Goal: Information Seeking & Learning: Learn about a topic

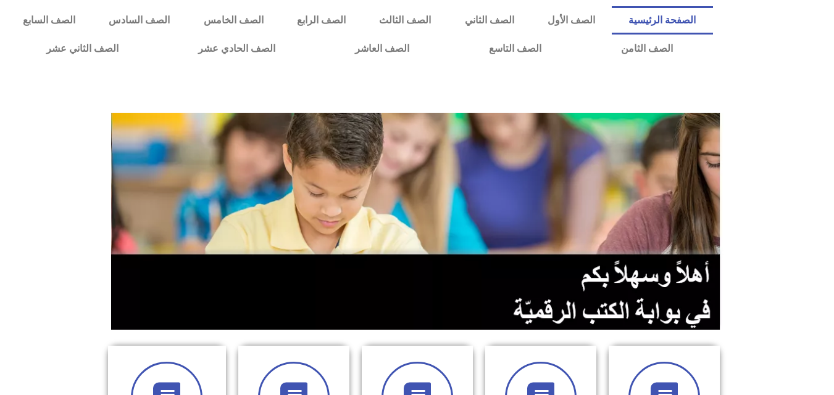
click at [822, 49] on div at bounding box center [776, 34] width 115 height 69
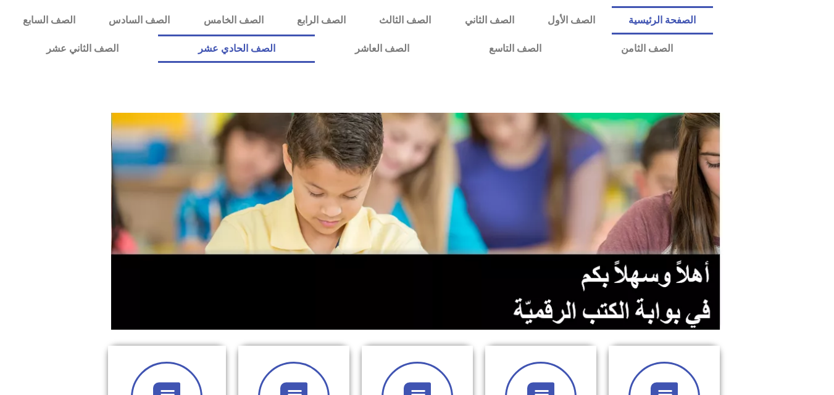
click at [315, 41] on link "الصف الحادي عشر" at bounding box center [236, 49] width 157 height 28
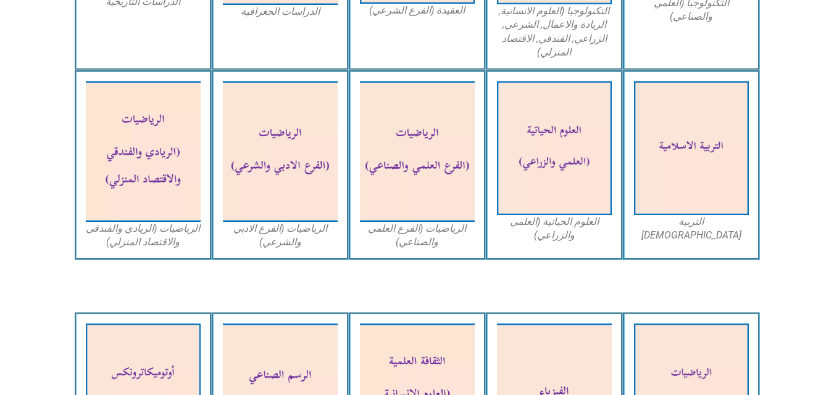
scroll to position [788, 0]
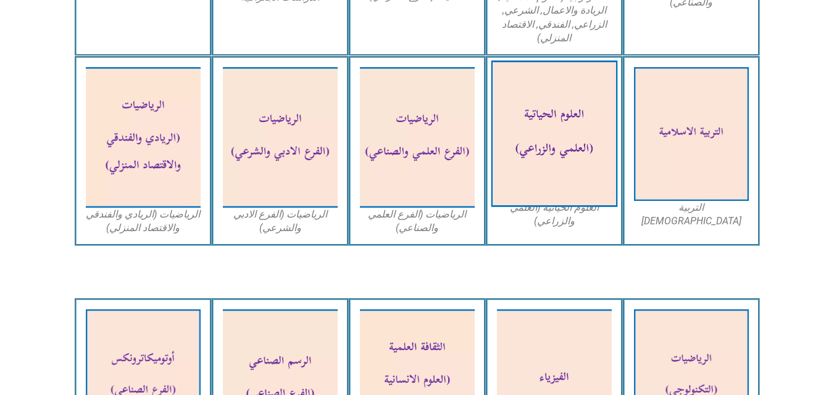
click at [532, 162] on img at bounding box center [553, 134] width 126 height 147
click at [568, 205] on img at bounding box center [553, 134] width 126 height 147
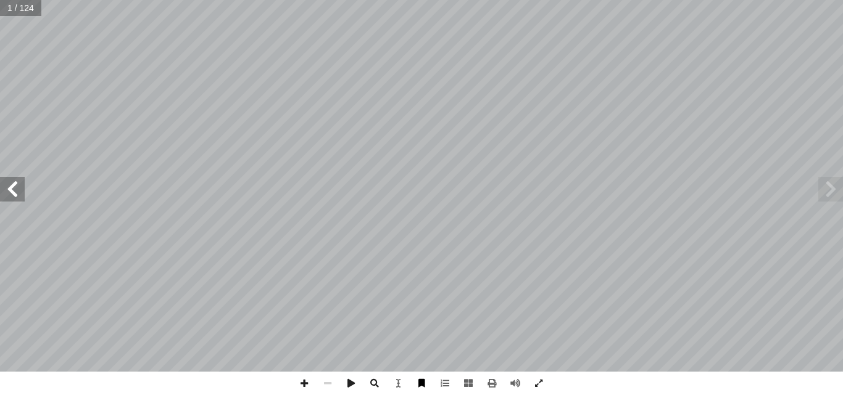
click at [423, 386] on span at bounding box center [421, 383] width 23 height 23
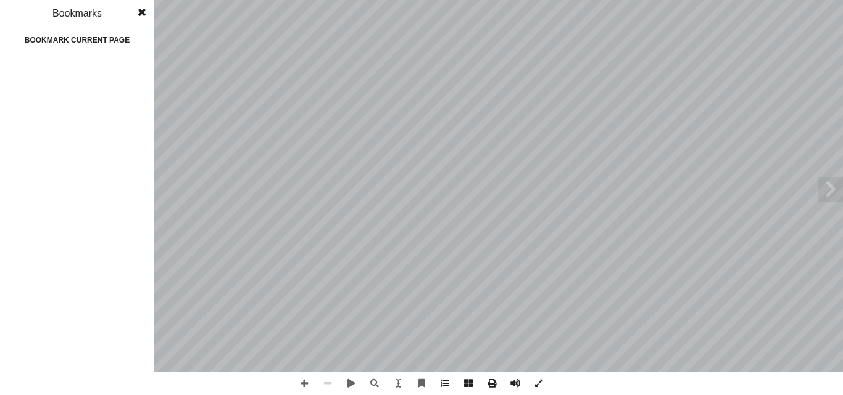
click at [137, 12] on span at bounding box center [142, 12] width 22 height 25
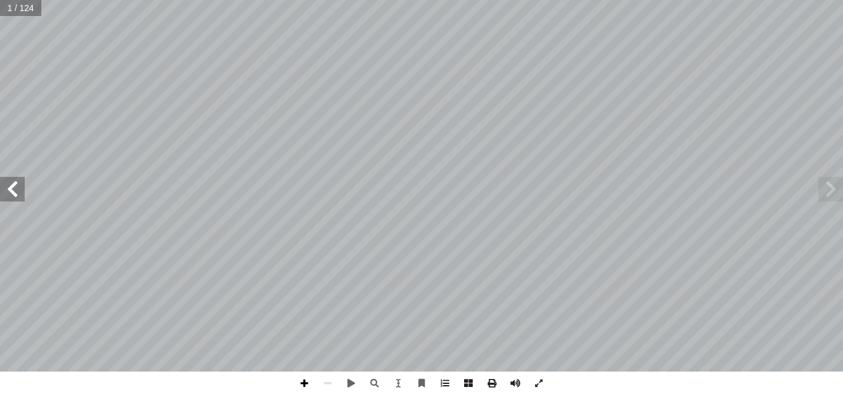
click at [304, 376] on span at bounding box center [303, 383] width 23 height 23
click at [834, 181] on span at bounding box center [830, 189] width 25 height 25
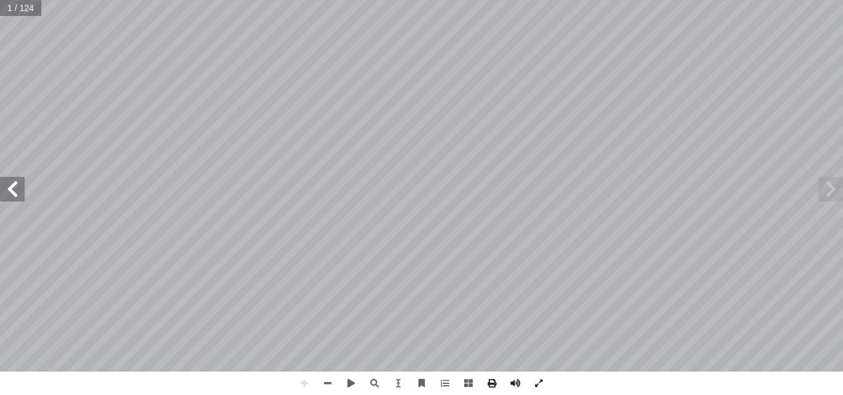
click at [834, 181] on span at bounding box center [830, 189] width 25 height 25
click at [829, 191] on span at bounding box center [830, 189] width 25 height 25
click at [17, 192] on span at bounding box center [12, 189] width 25 height 25
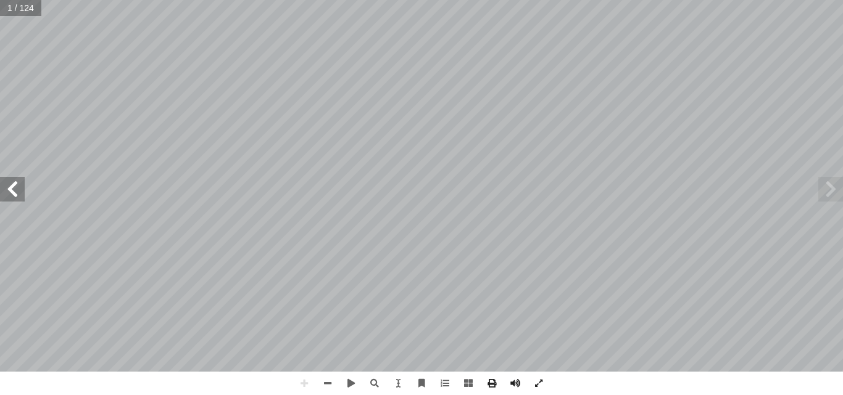
click at [17, 192] on span at bounding box center [12, 189] width 25 height 25
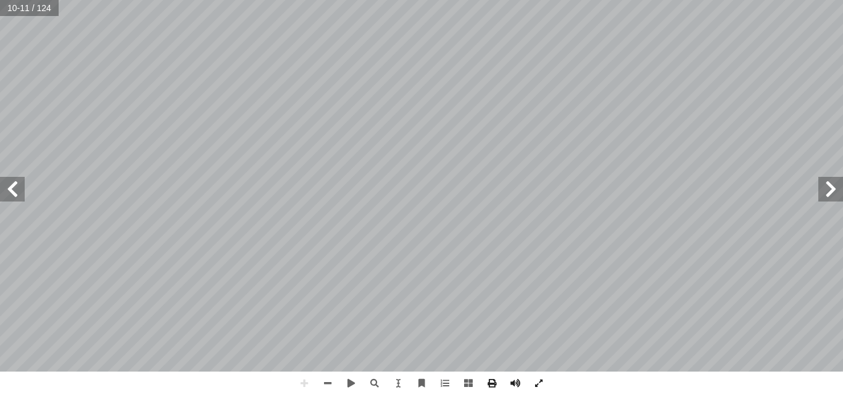
click at [15, 195] on span at bounding box center [12, 189] width 25 height 25
click at [331, 387] on span at bounding box center [327, 383] width 23 height 23
click at [8, 186] on span at bounding box center [12, 189] width 25 height 25
click at [297, 379] on span at bounding box center [303, 383] width 23 height 23
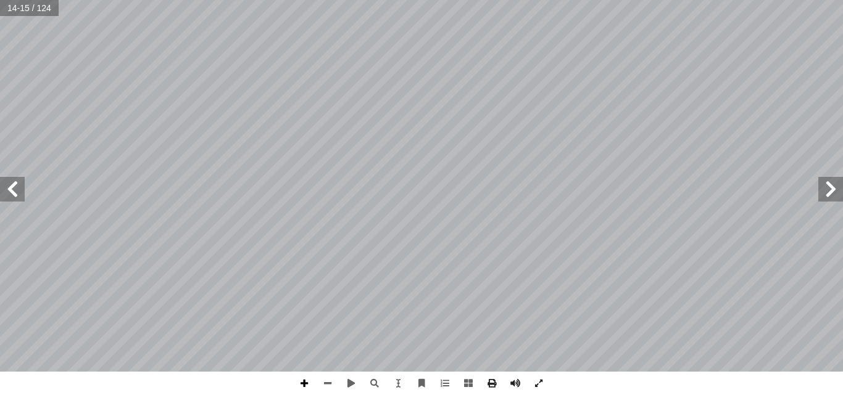
click at [299, 379] on span at bounding box center [303, 383] width 23 height 23
click at [462, 386] on span at bounding box center [468, 383] width 23 height 23
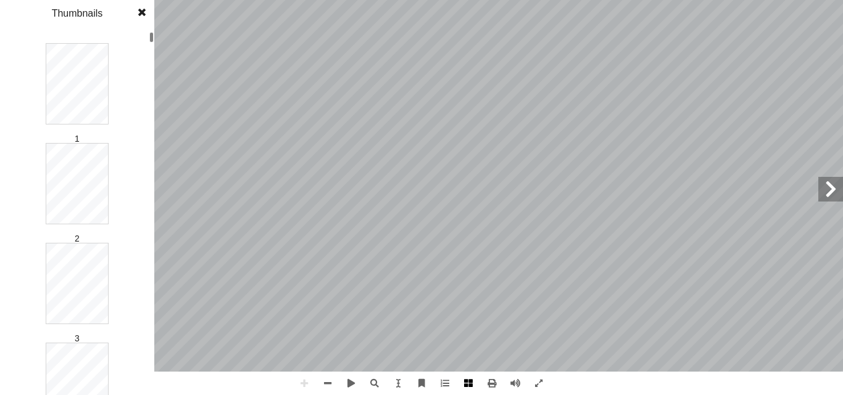
click at [462, 386] on span at bounding box center [468, 383] width 23 height 23
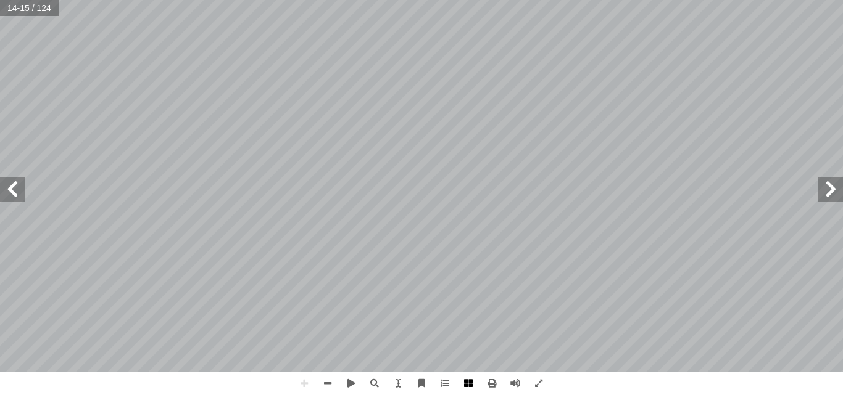
click at [462, 386] on span at bounding box center [468, 383] width 23 height 23
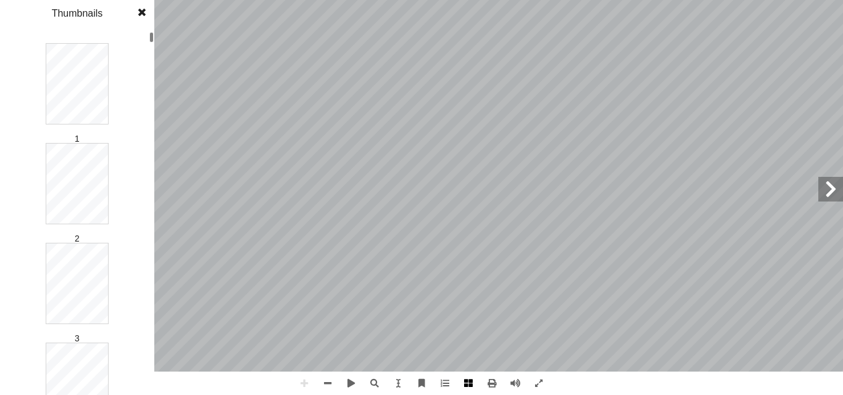
click at [462, 386] on span at bounding box center [468, 383] width 23 height 23
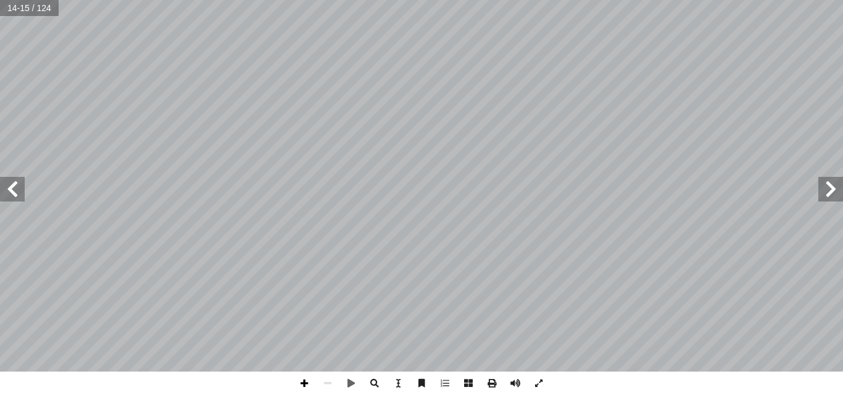
click at [300, 384] on span at bounding box center [303, 383] width 23 height 23
click at [308, 384] on span at bounding box center [303, 383] width 23 height 23
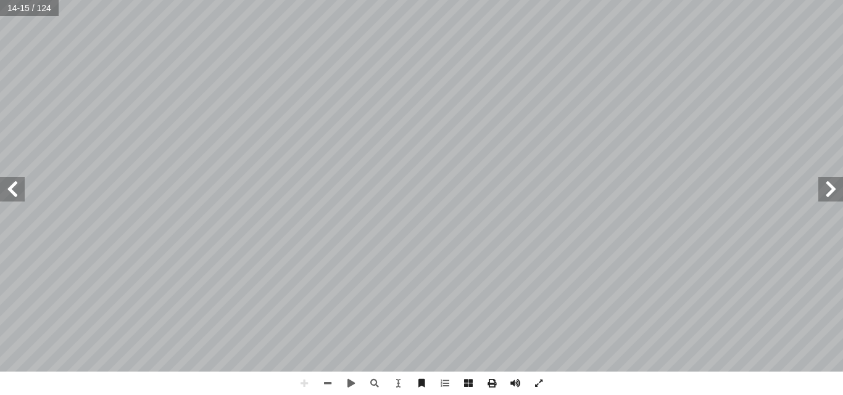
click at [17, 194] on span at bounding box center [12, 189] width 25 height 25
click at [326, 386] on span at bounding box center [327, 383] width 23 height 23
click at [832, 201] on span at bounding box center [830, 189] width 25 height 25
click at [305, 384] on span at bounding box center [303, 383] width 23 height 23
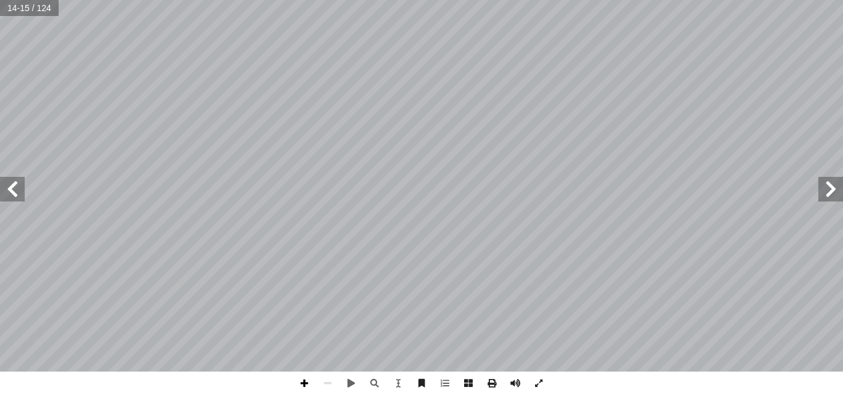
click at [305, 384] on span at bounding box center [303, 383] width 23 height 23
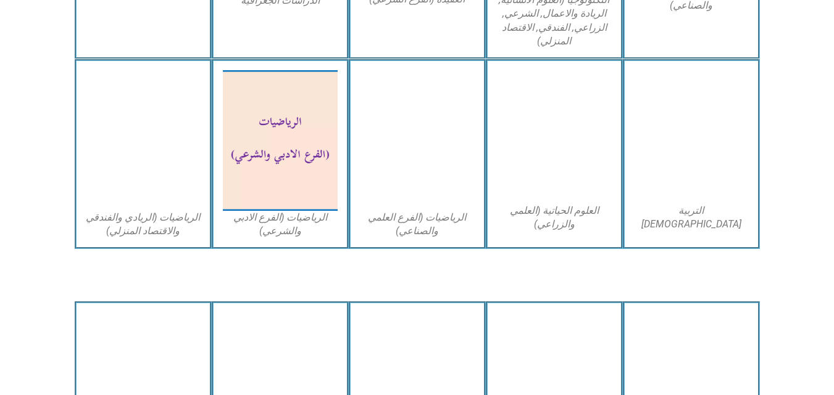
scroll to position [788, 0]
